Goal: Information Seeking & Learning: Understand process/instructions

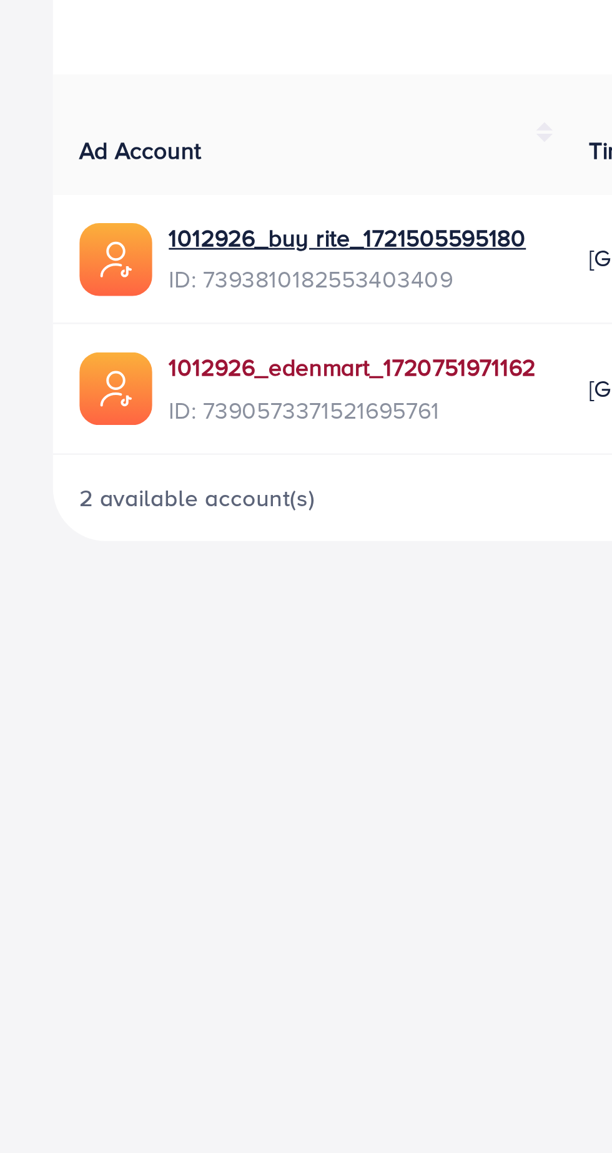
click at [82, 400] on link "1012926_edenmart_1720751971162" at bounding box center [133, 406] width 139 height 12
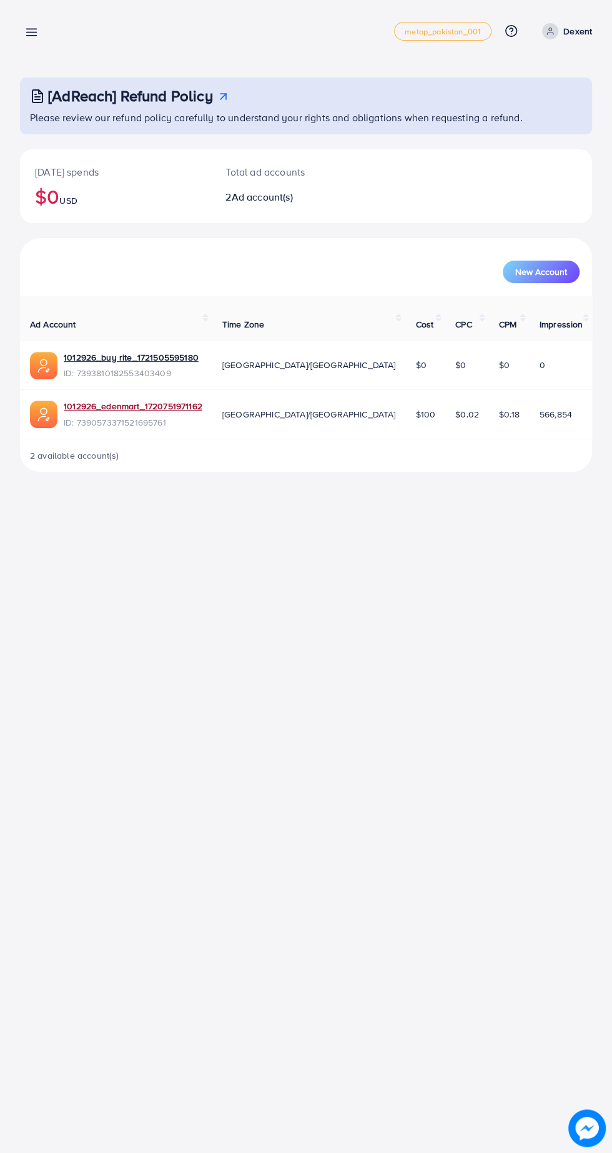
click at [567, 35] on p "Dexent" at bounding box center [577, 31] width 29 height 15
click at [533, 102] on span "Log out" at bounding box center [517, 102] width 34 height 15
click at [36, 32] on line at bounding box center [32, 32] width 10 height 0
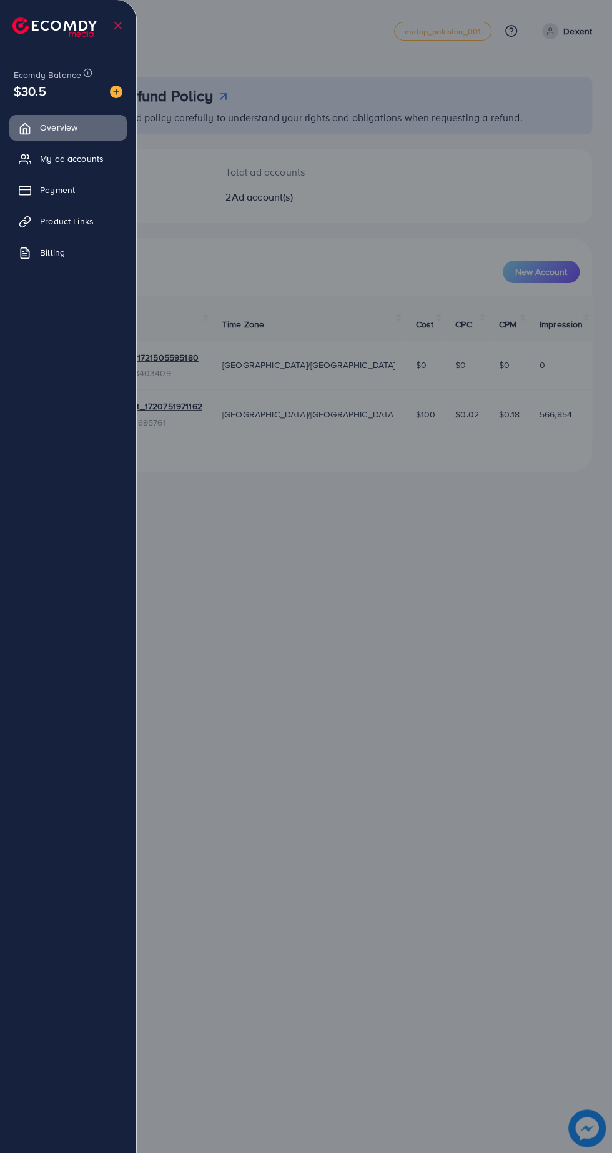
click at [257, 520] on div at bounding box center [306, 691] width 612 height 1383
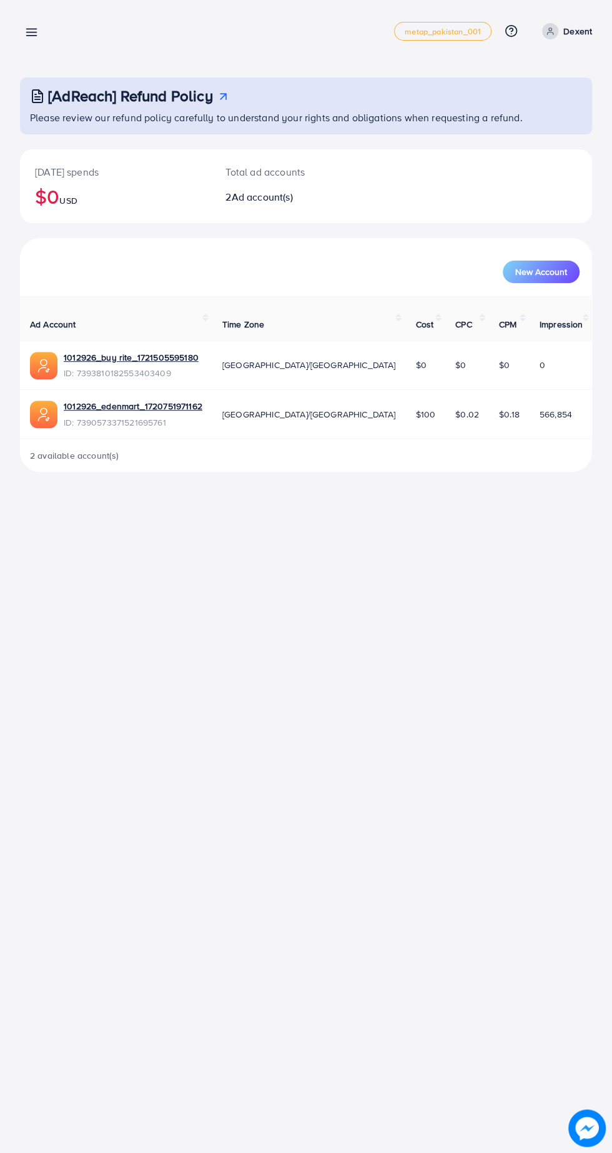
click at [236, 94] on div "[AdReach] Refund Policy" at bounding box center [307, 96] width 555 height 18
click at [31, 29] on line at bounding box center [32, 29] width 10 height 0
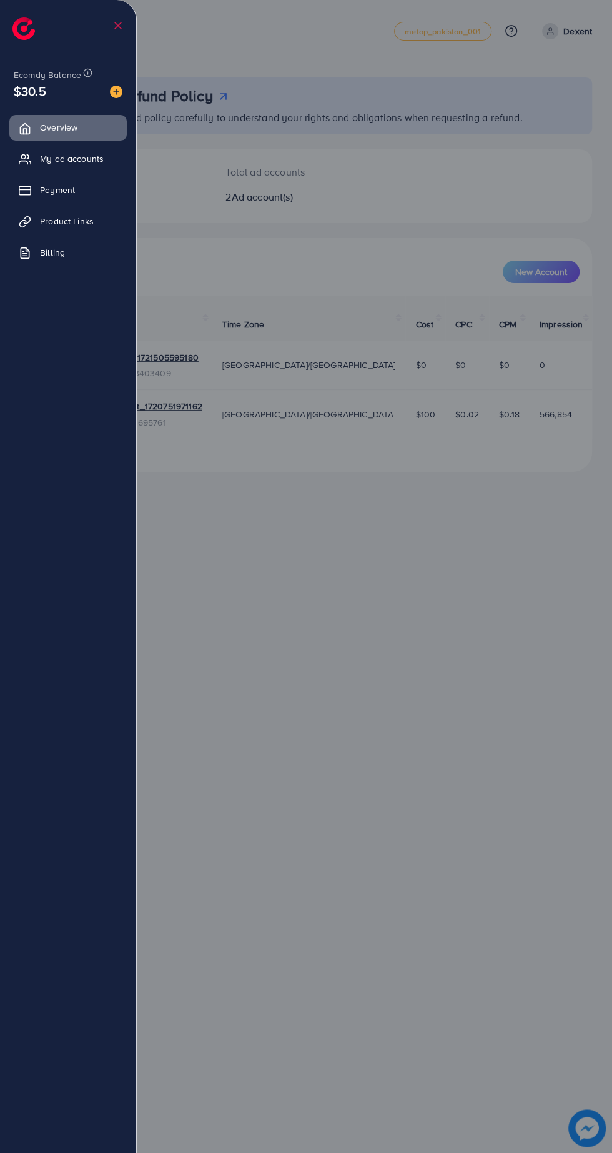
click at [23, 83] on span "$30.5" at bounding box center [30, 91] width 32 height 18
click at [85, 71] on icon at bounding box center [87, 72] width 9 height 9
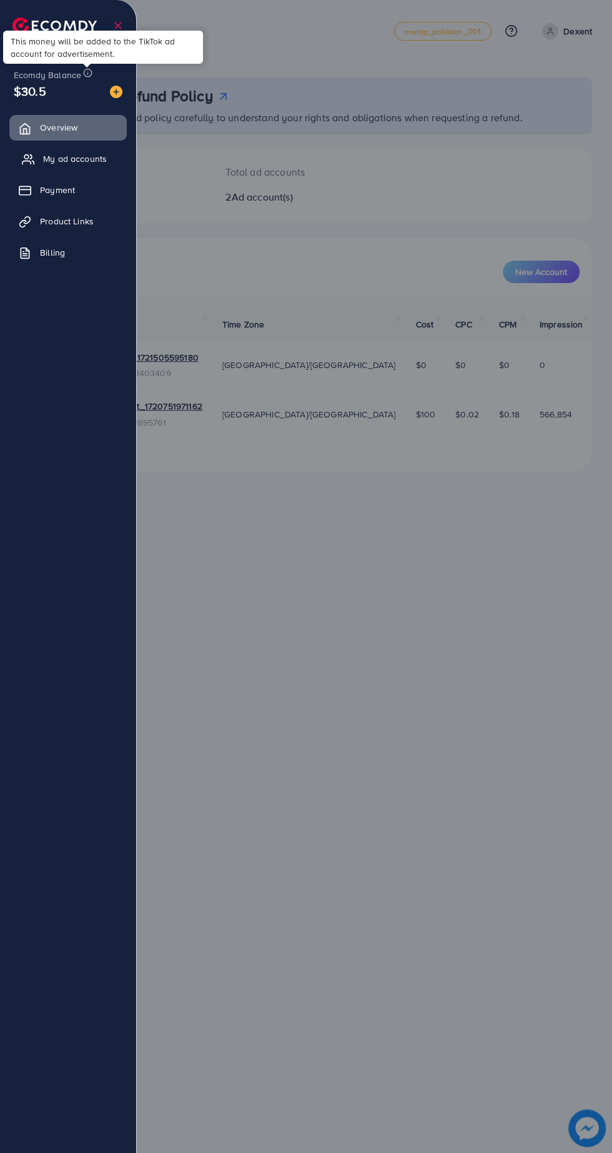
click at [48, 146] on link "My ad accounts" at bounding box center [67, 158] width 117 height 25
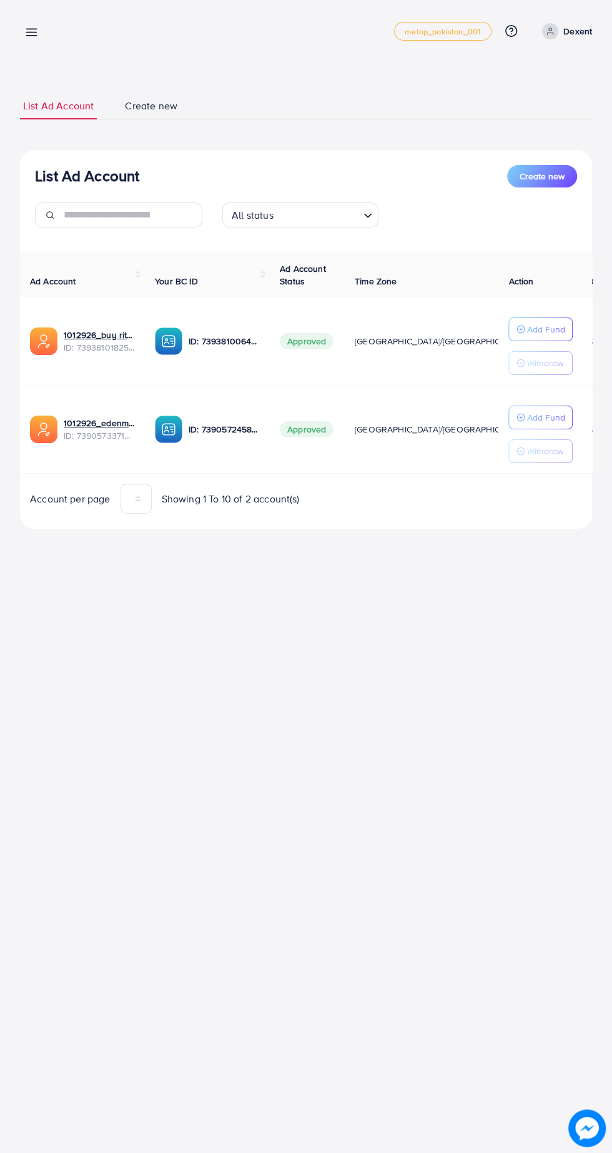
scroll to position [0, 7]
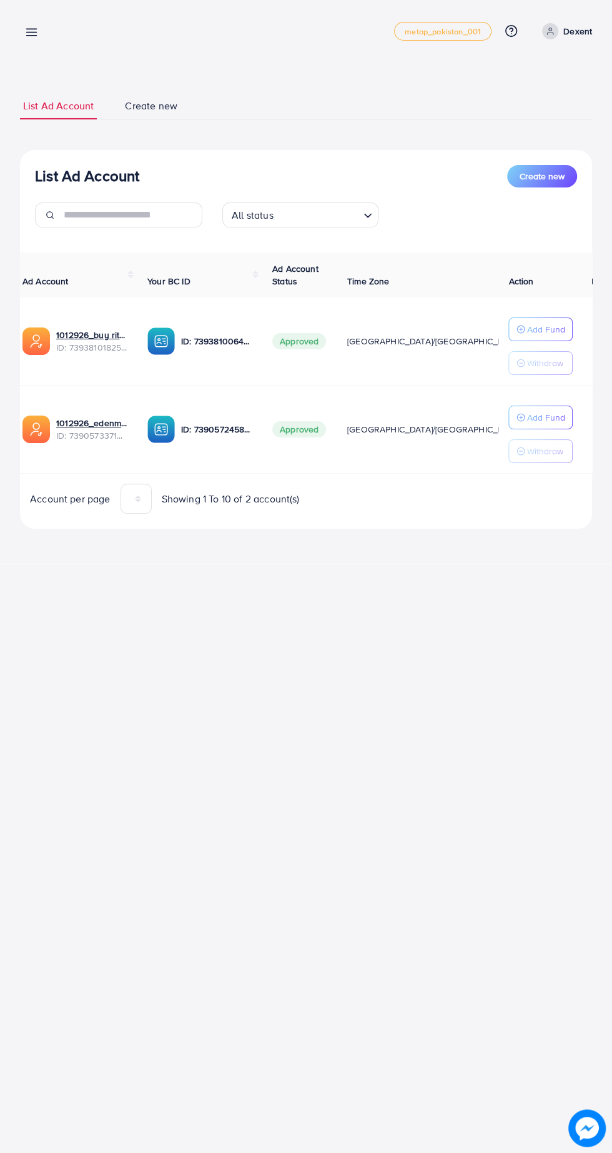
click at [36, 32] on line at bounding box center [32, 32] width 10 height 0
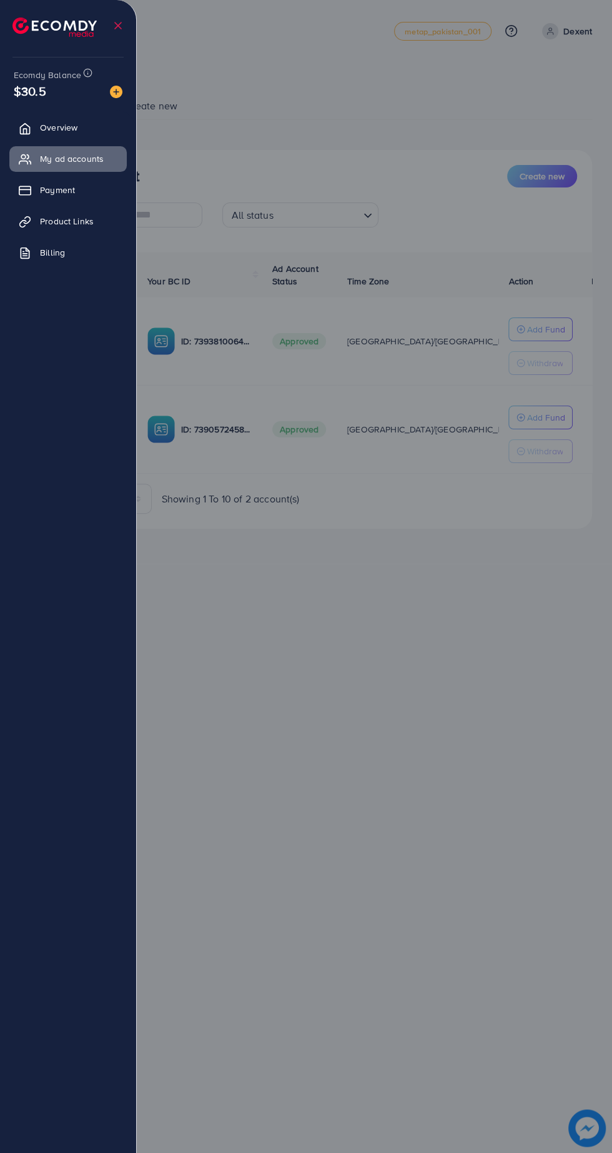
click at [41, 31] on img at bounding box center [54, 26] width 84 height 19
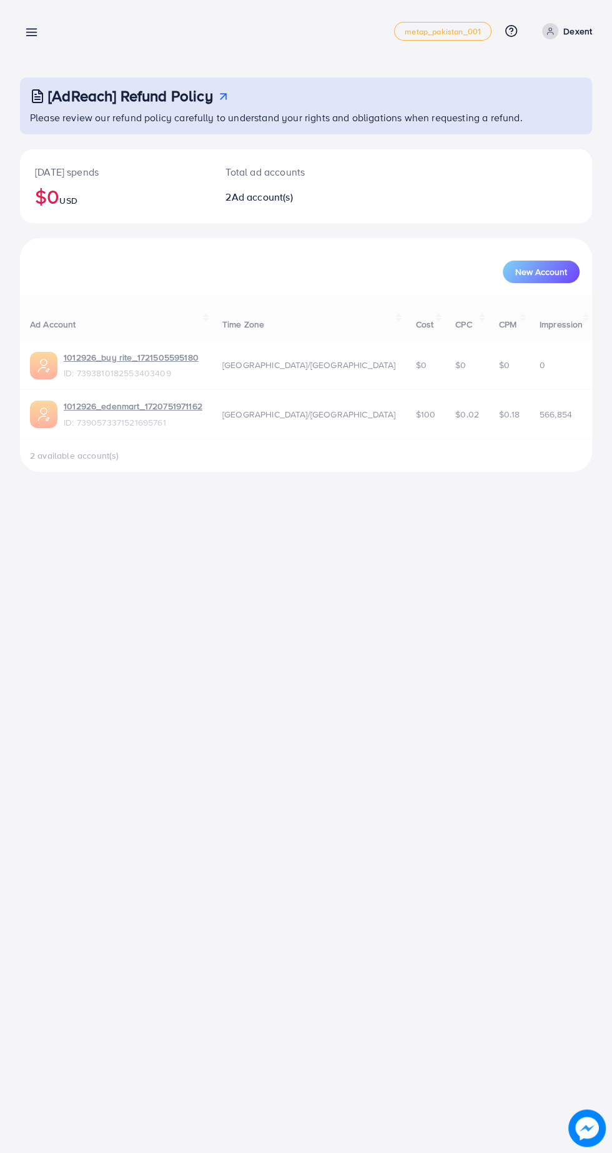
click at [57, 196] on div at bounding box center [306, 691] width 612 height 1383
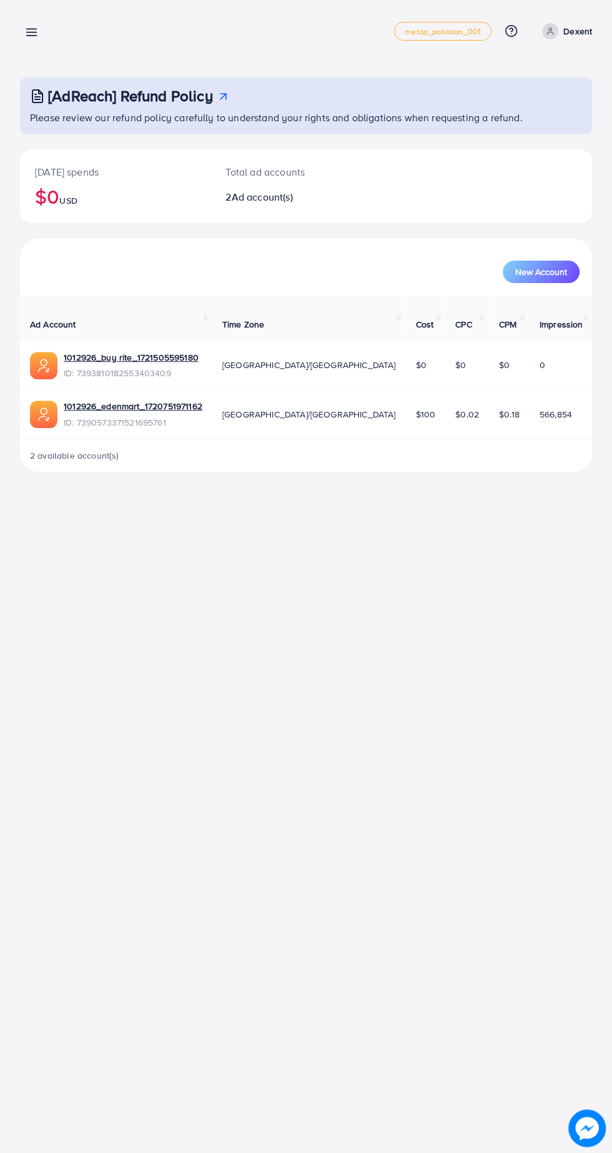
click at [31, 36] on line at bounding box center [32, 36] width 10 height 0
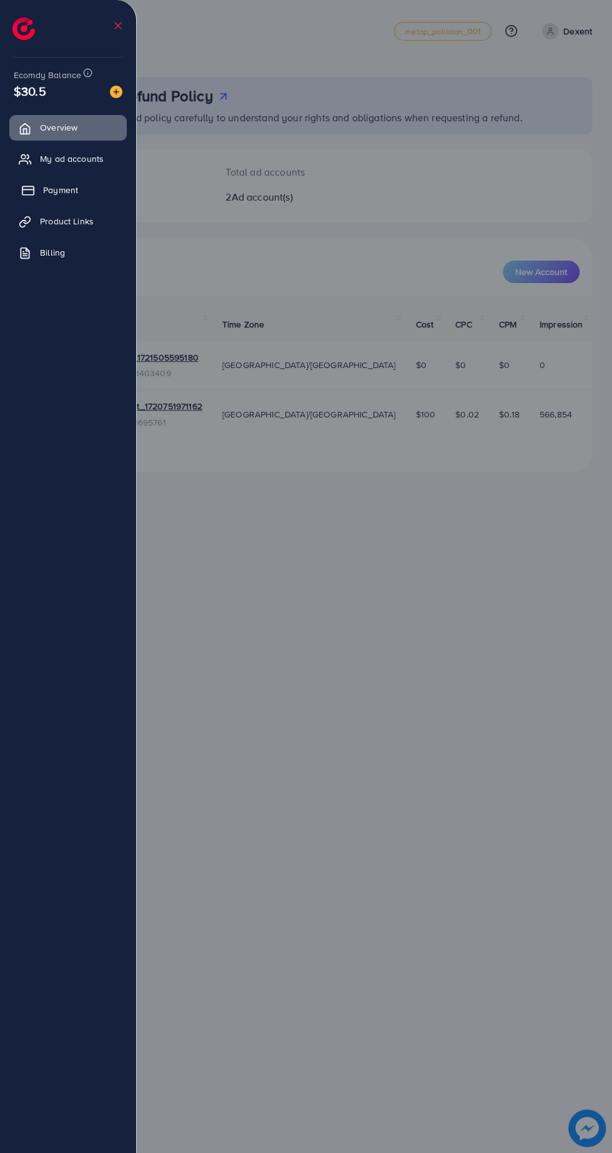
click at [47, 189] on span "Payment" at bounding box center [60, 190] width 35 height 12
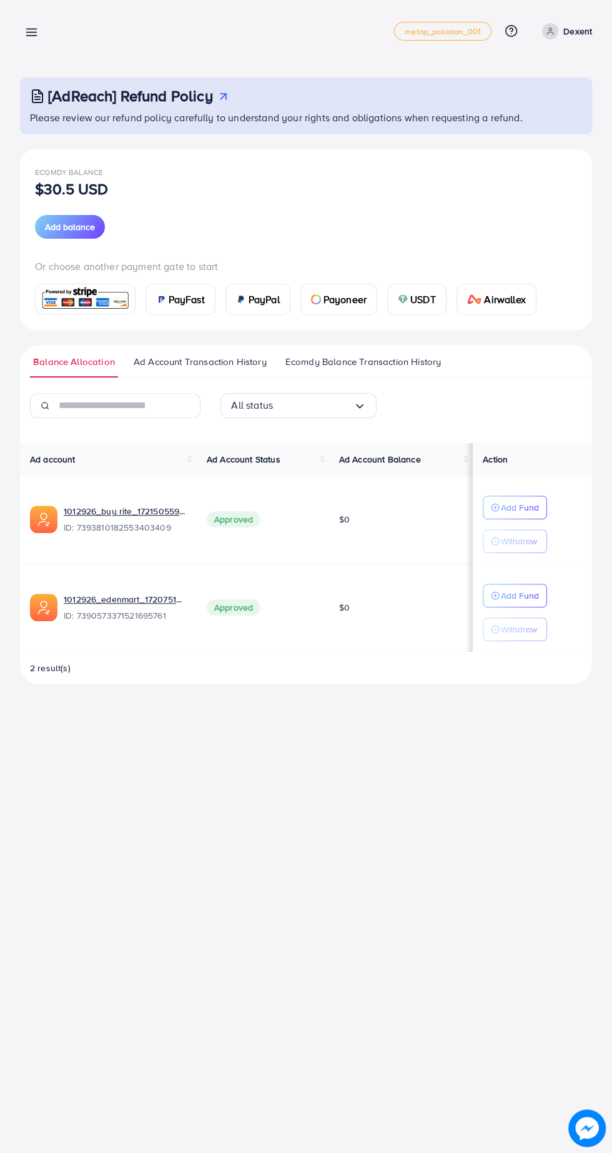
click at [241, 365] on span "Ad Account Transaction History" at bounding box center [200, 362] width 133 height 14
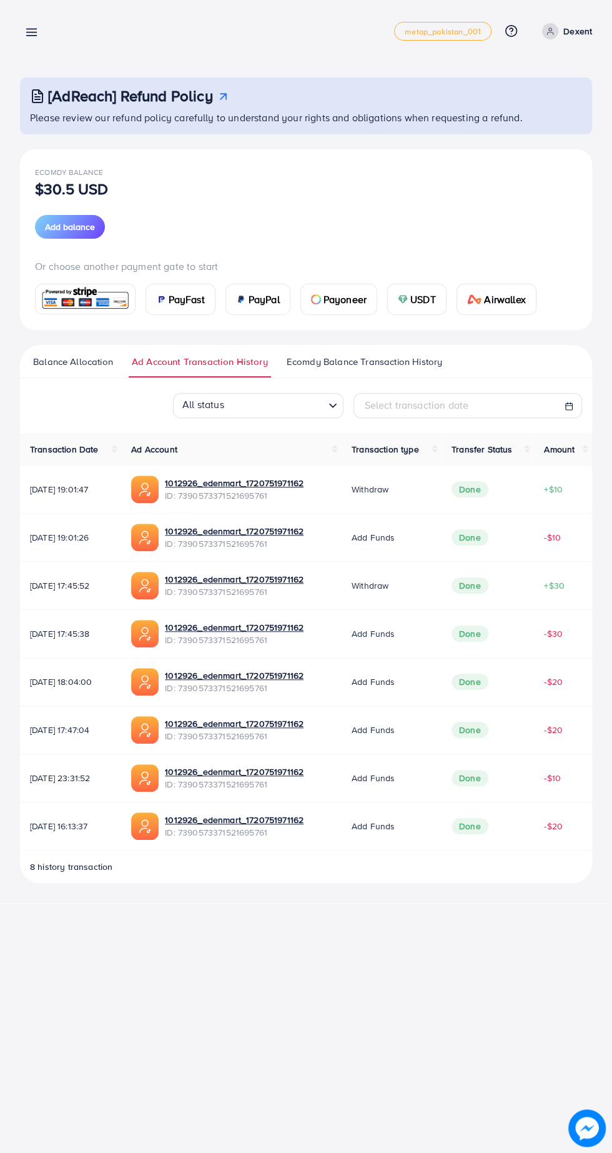
click at [394, 361] on span "Ecomdy Balance Transaction History" at bounding box center [365, 362] width 156 height 14
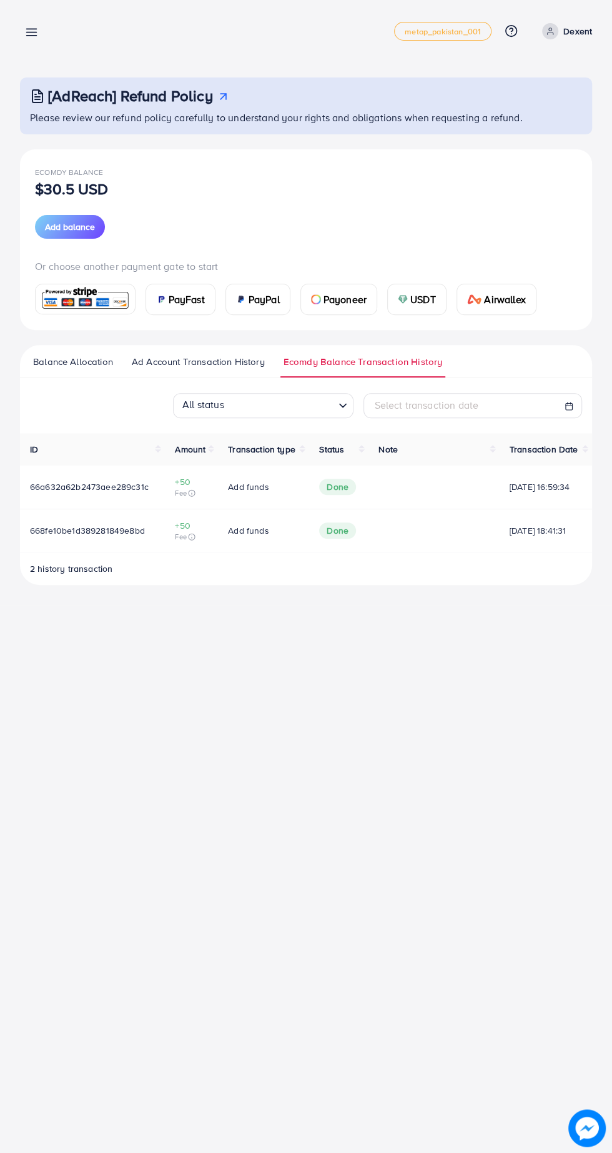
click at [325, 404] on input "Search for option" at bounding box center [281, 405] width 106 height 19
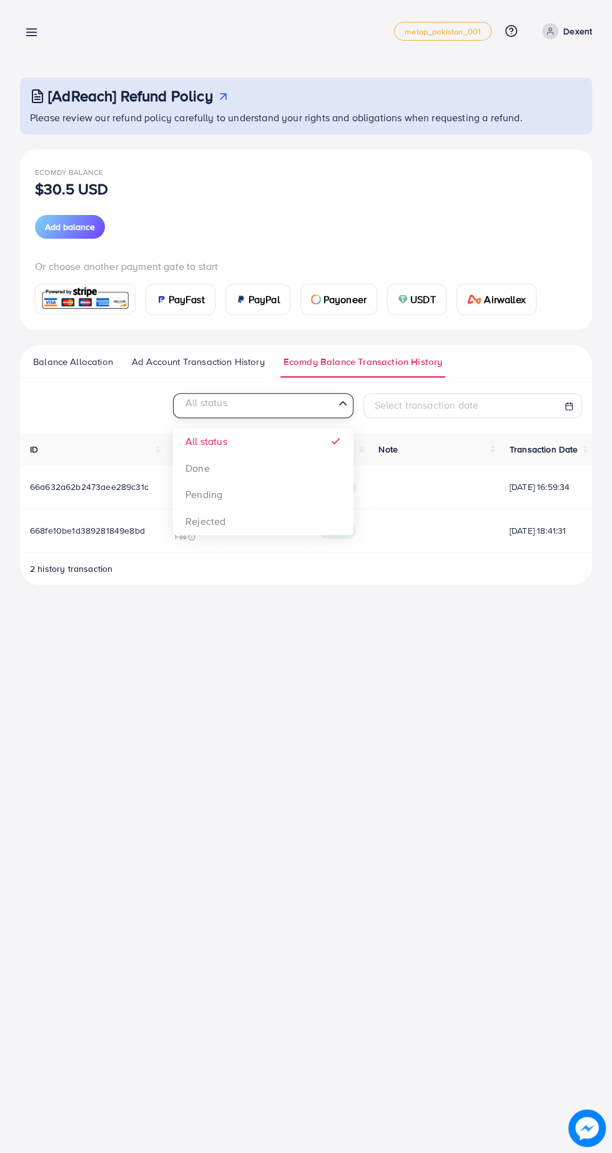
click at [337, 595] on div "[AdReach] Refund Policy Please review our refund policy carefully to understand…" at bounding box center [306, 302] width 612 height 605
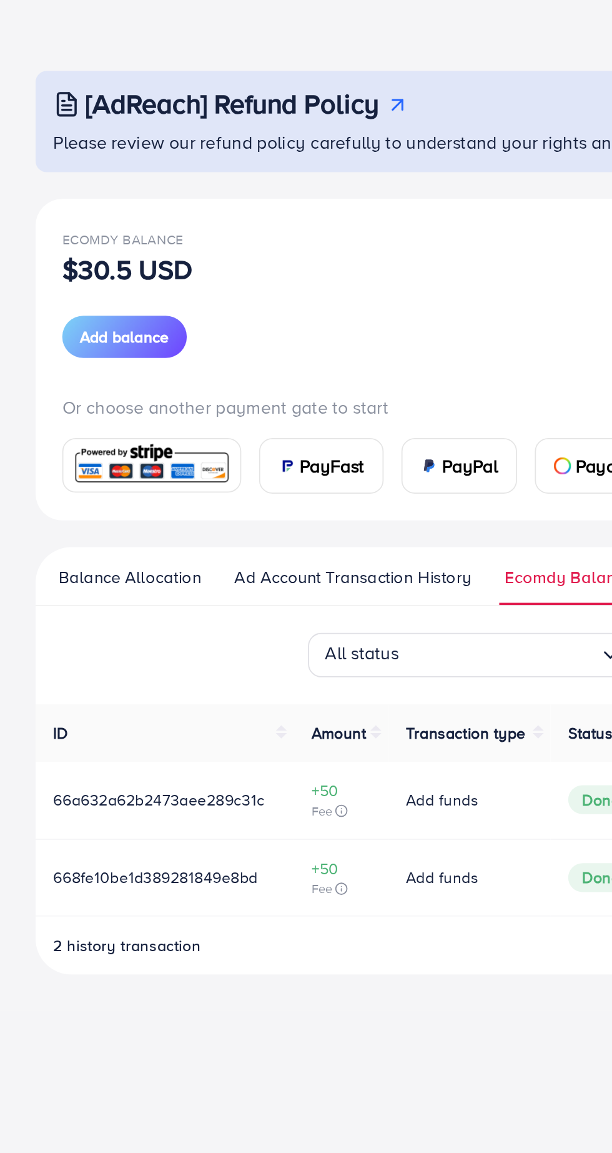
click at [188, 93] on h3 "[AdReach] Refund Policy" at bounding box center [130, 96] width 165 height 18
